Goal: Find specific page/section: Find specific page/section

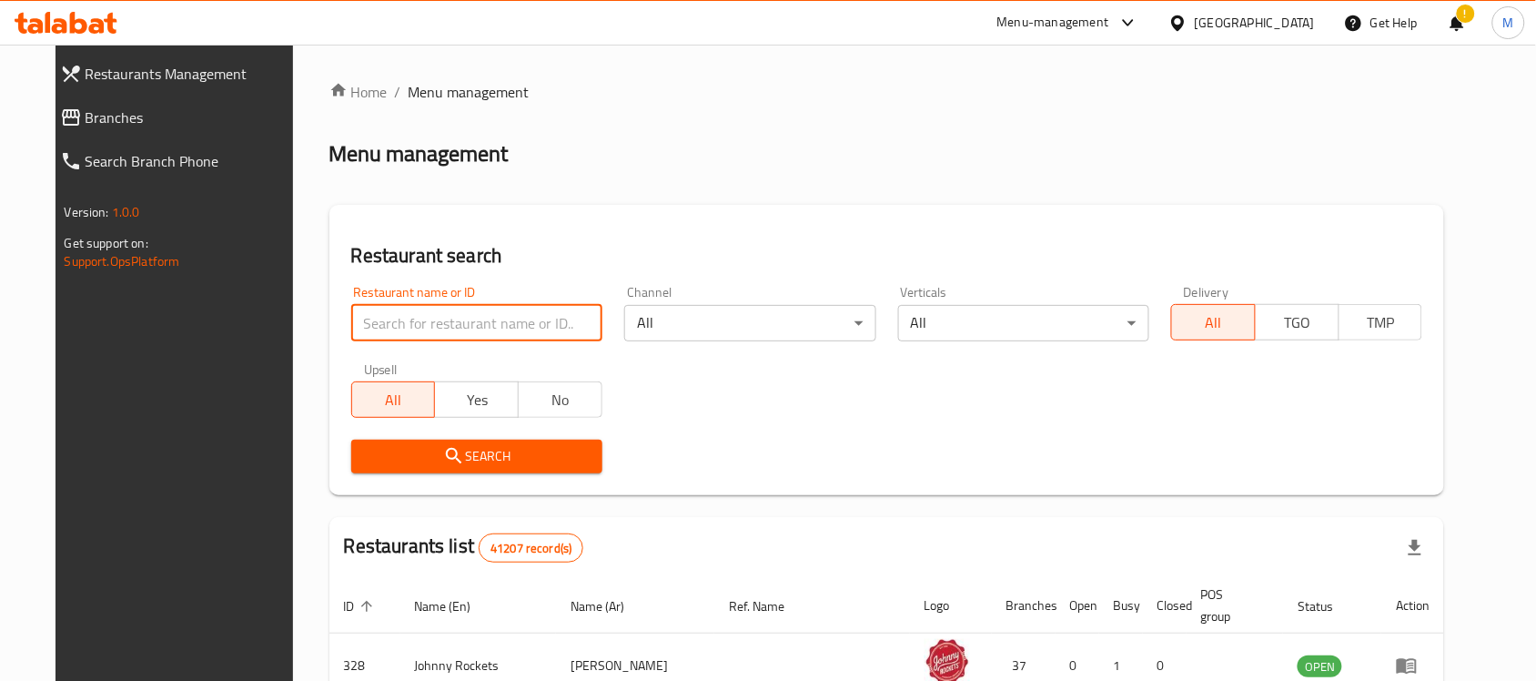
click at [385, 314] on input "search" at bounding box center [476, 323] width 251 height 36
paste input "Shoqaf"
click button "Search" at bounding box center [476, 456] width 251 height 34
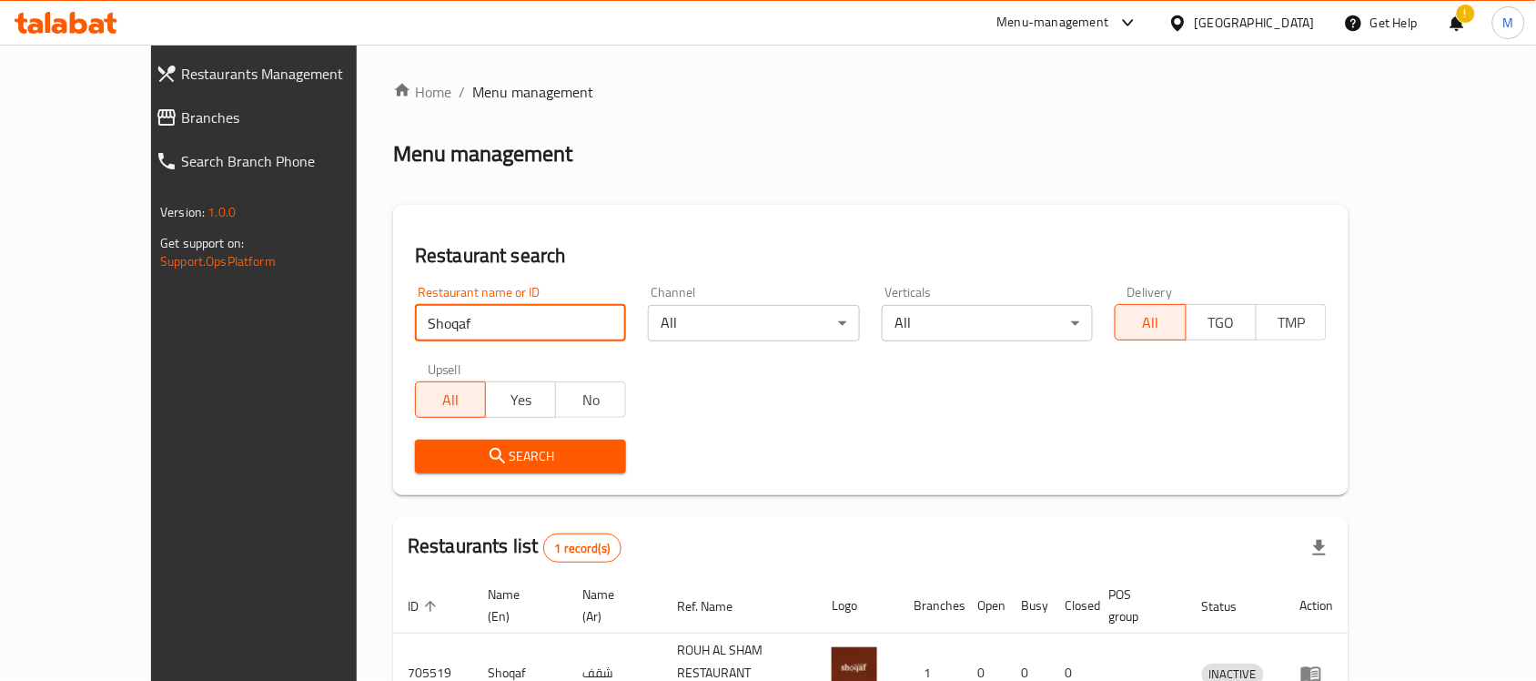
scroll to position [96, 0]
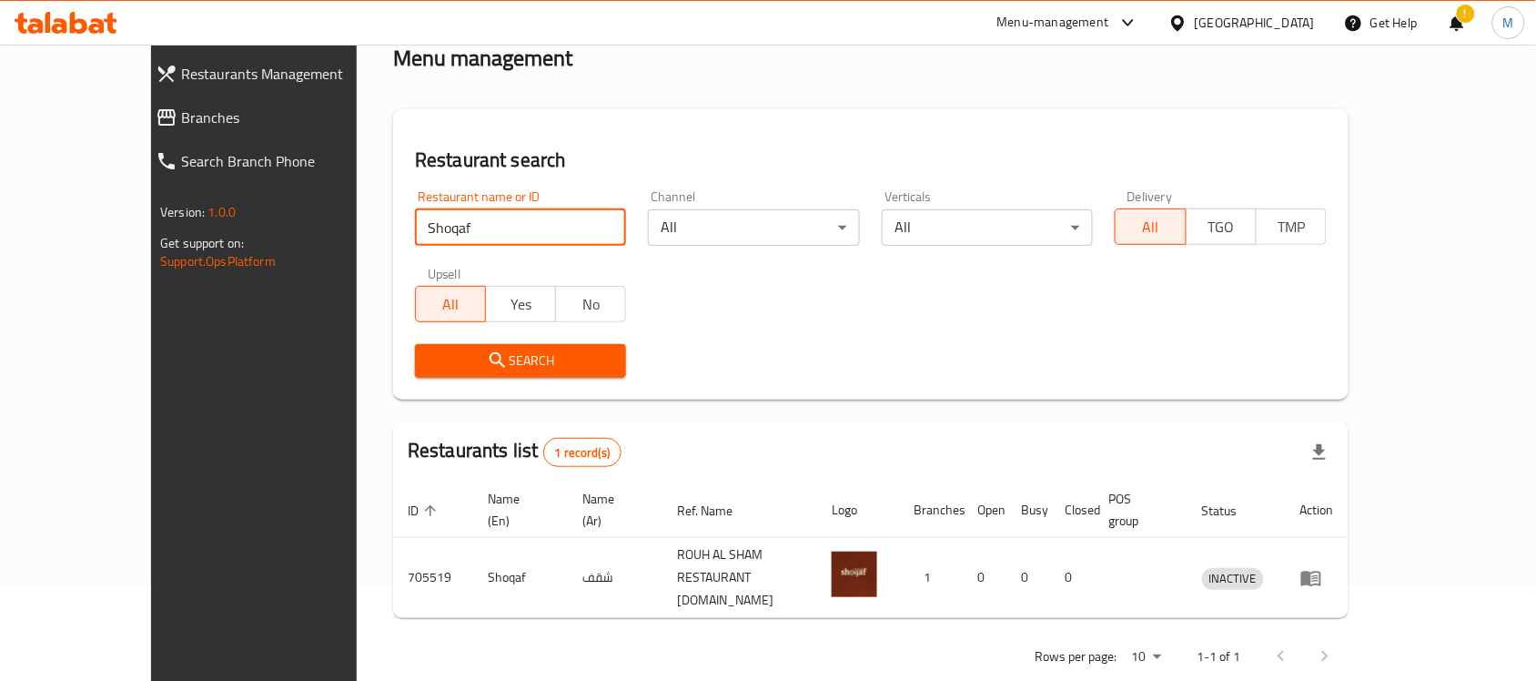
click at [441, 219] on input "Shoqaf" at bounding box center [520, 227] width 211 height 36
paste input "PIDEJIM"
type input "PIDEJIM"
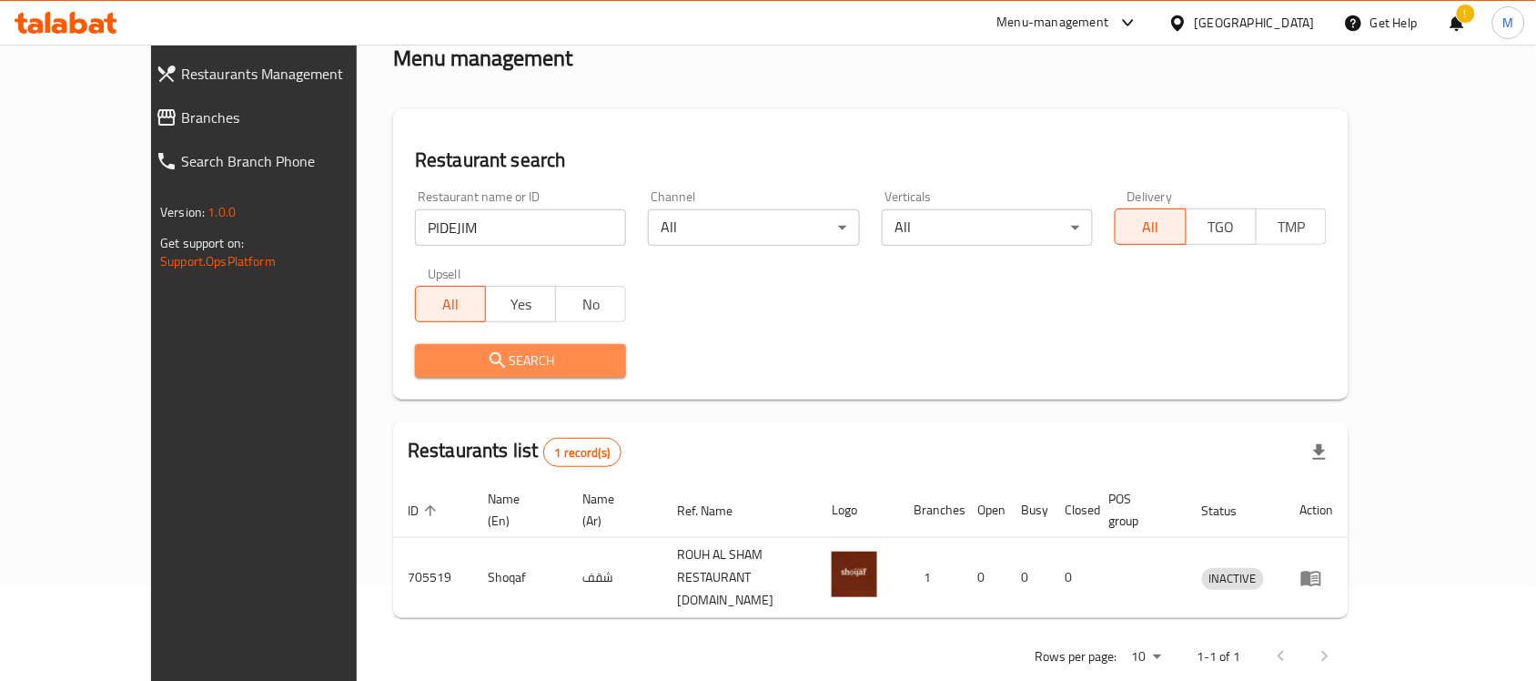
click at [430, 371] on button "Search" at bounding box center [520, 361] width 211 height 34
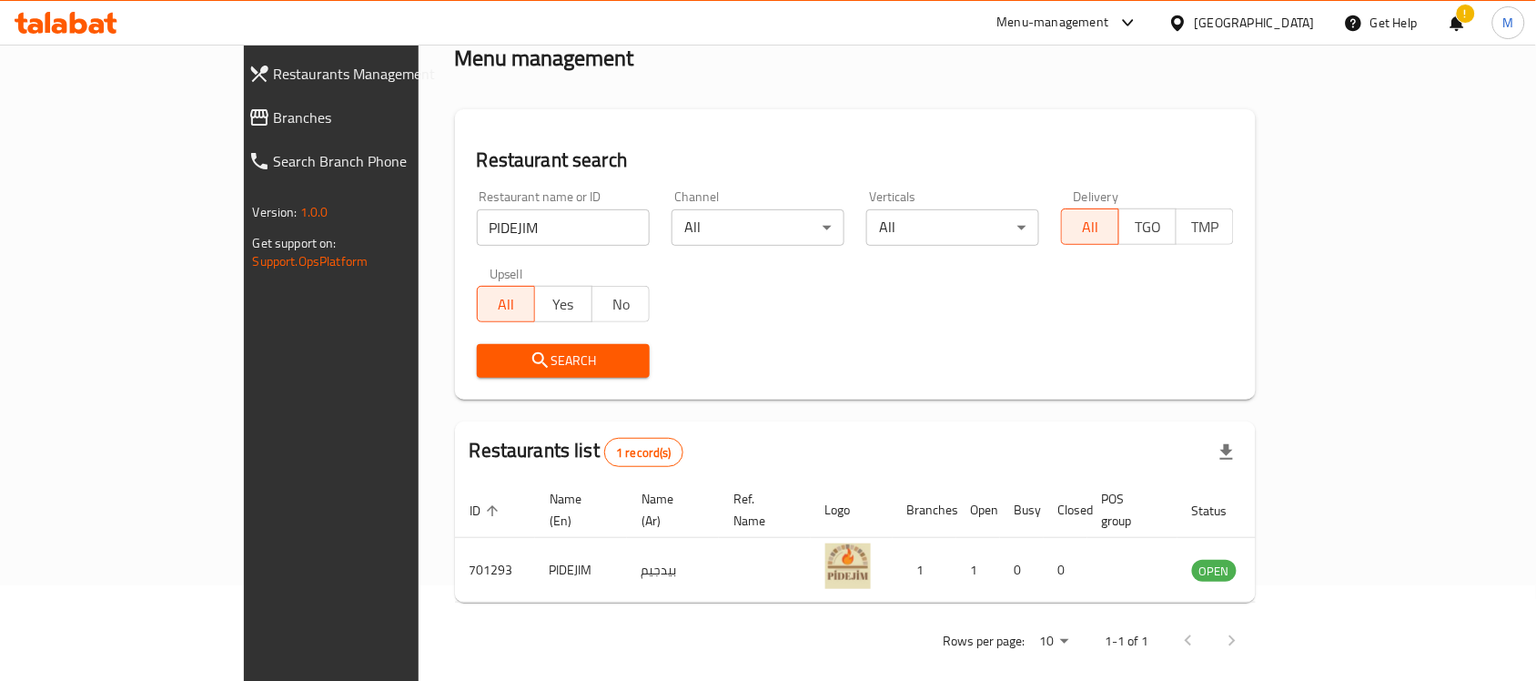
click at [477, 221] on input "PIDEJIM" at bounding box center [563, 227] width 173 height 36
click at [234, 100] on link "Branches" at bounding box center [367, 118] width 267 height 44
